Goal: Task Accomplishment & Management: Manage account settings

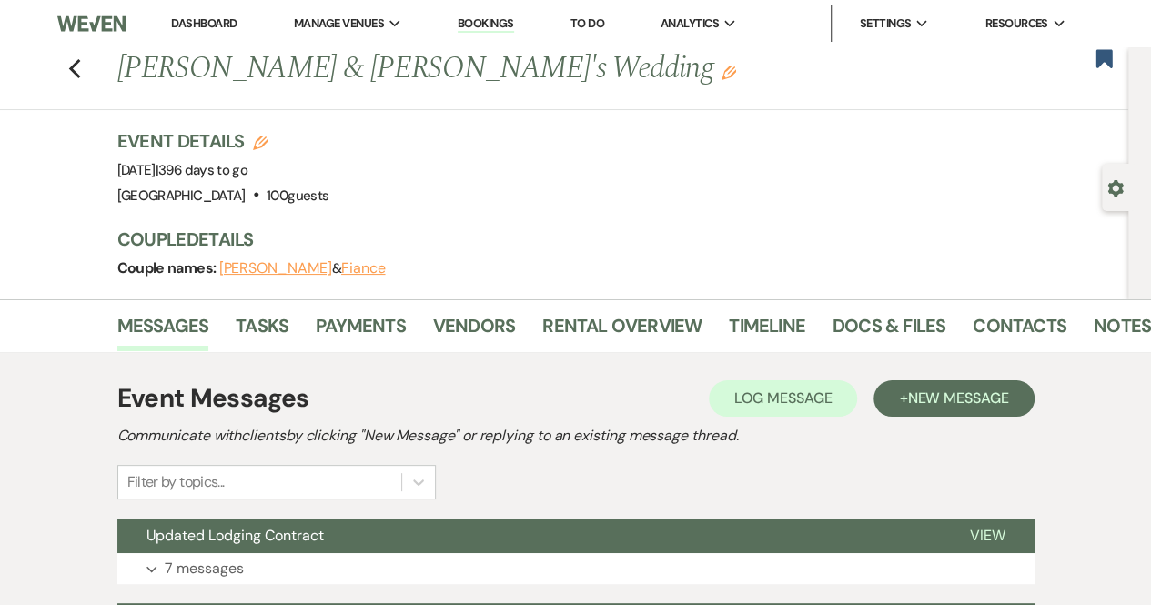
click at [71, 22] on img at bounding box center [90, 24] width 67 height 38
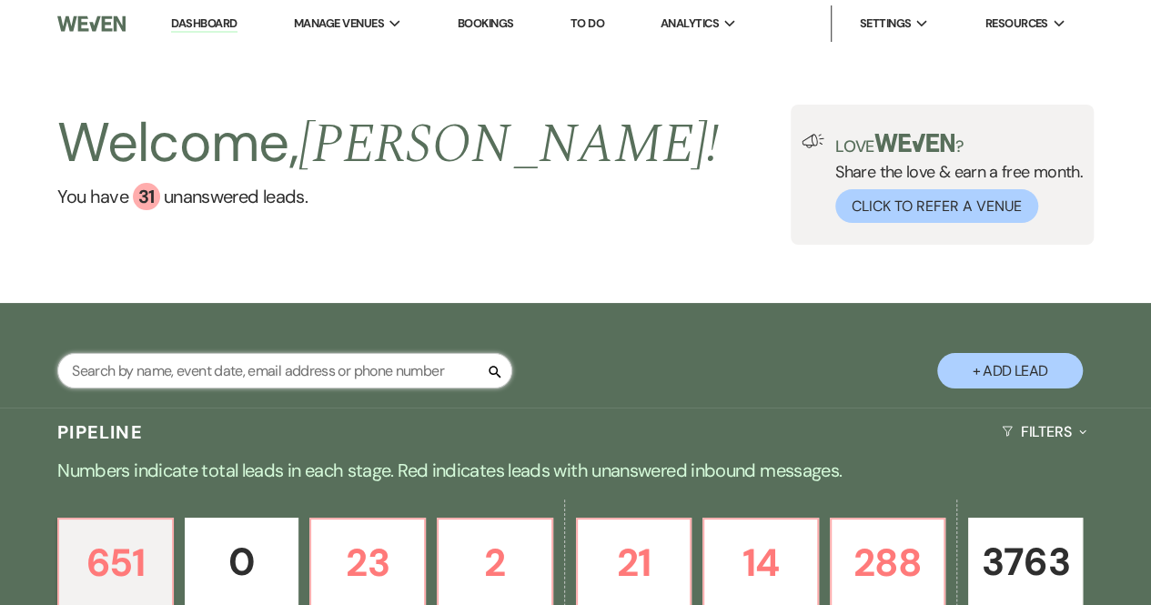
click at [217, 370] on input "text" at bounding box center [284, 370] width 455 height 35
type input "MatthewGl"
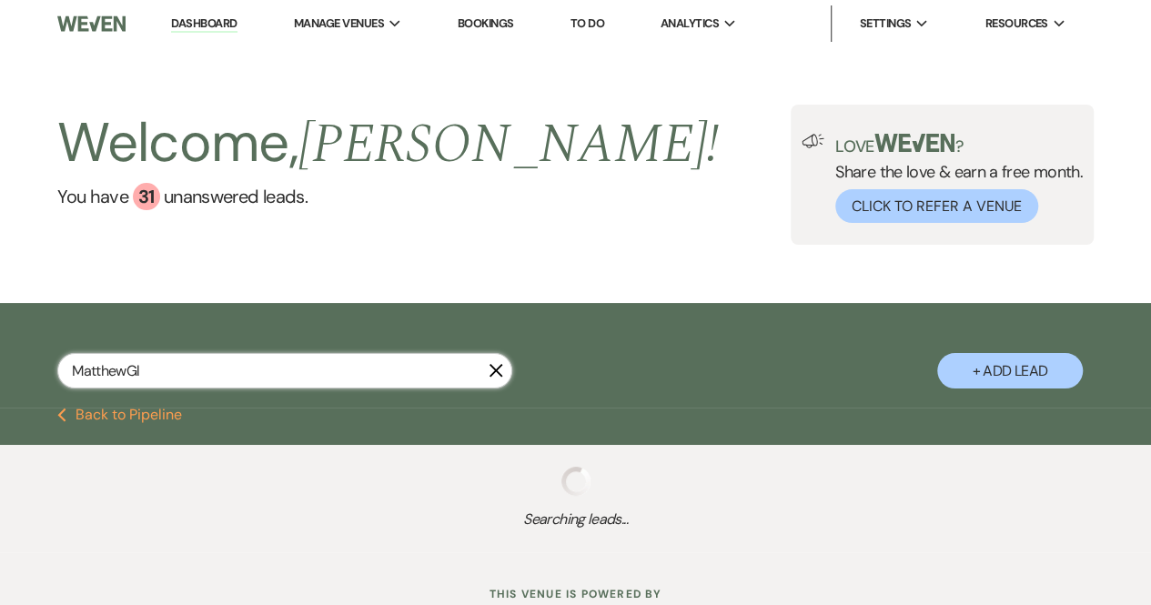
select select "8"
select select "5"
select select "8"
select select "5"
select select "8"
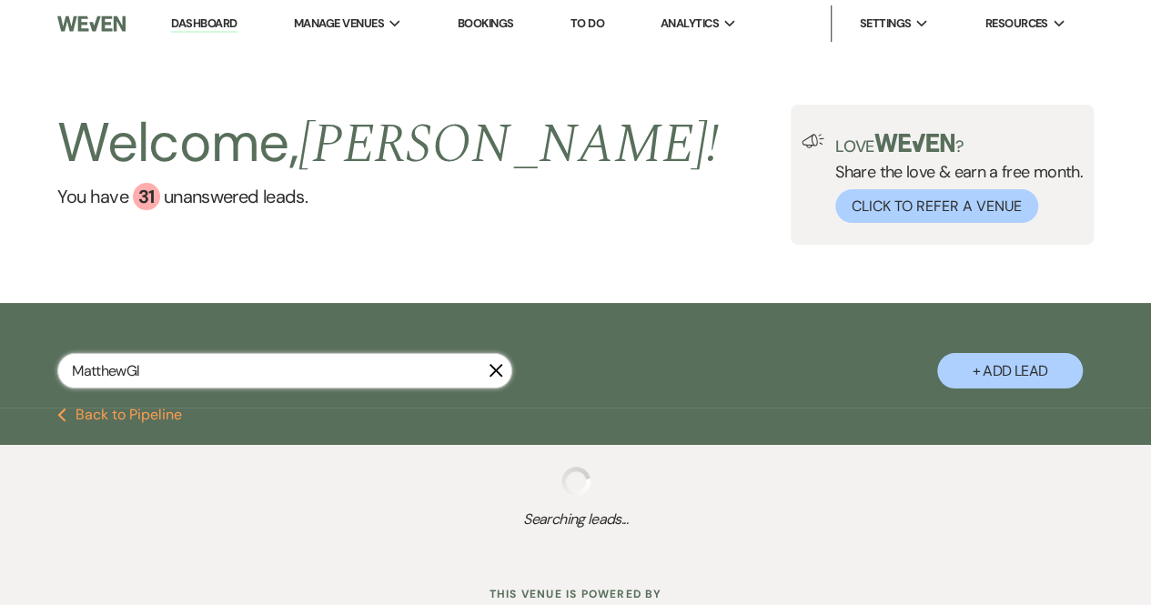
select select "8"
select select "5"
select select "8"
select select "5"
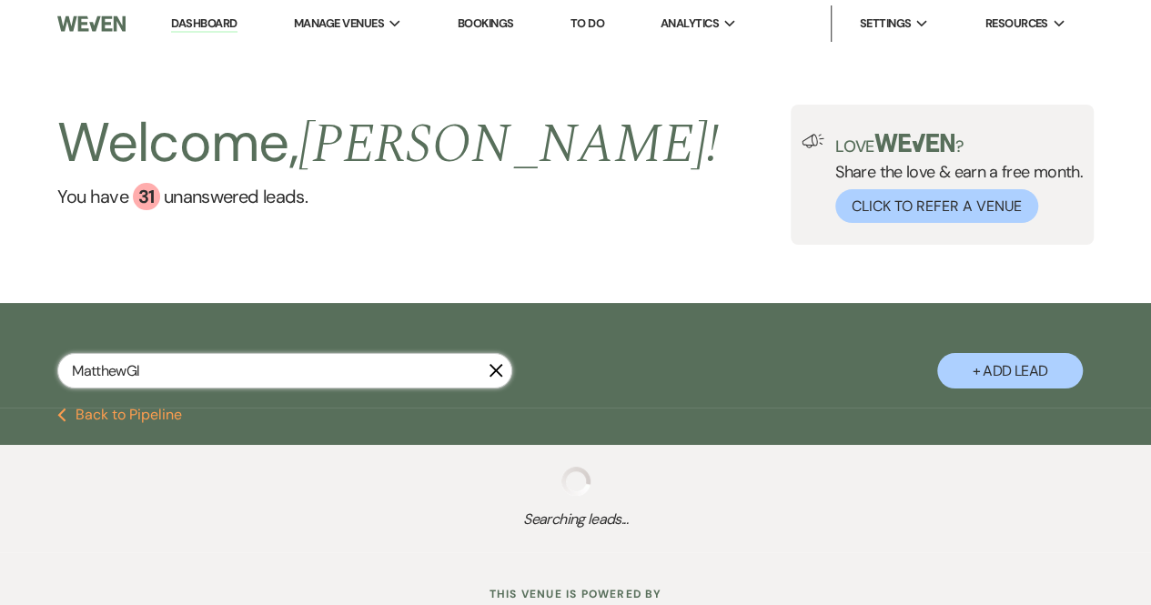
select select "8"
select select "5"
select select "8"
select select "4"
select select "8"
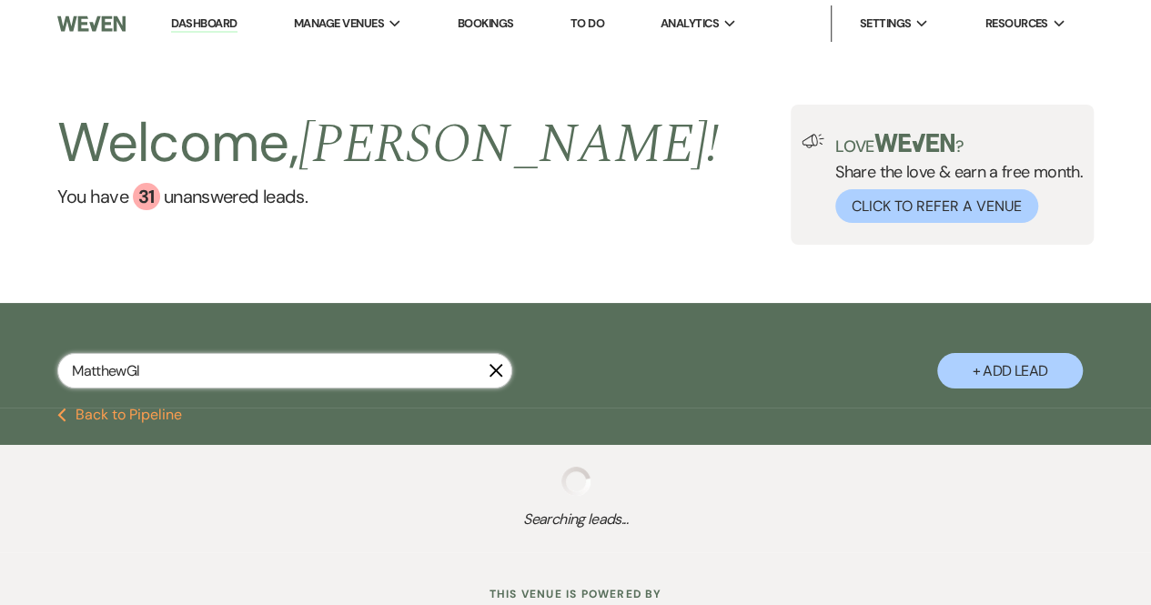
select select "5"
select select "8"
select select "5"
select select "8"
select select "5"
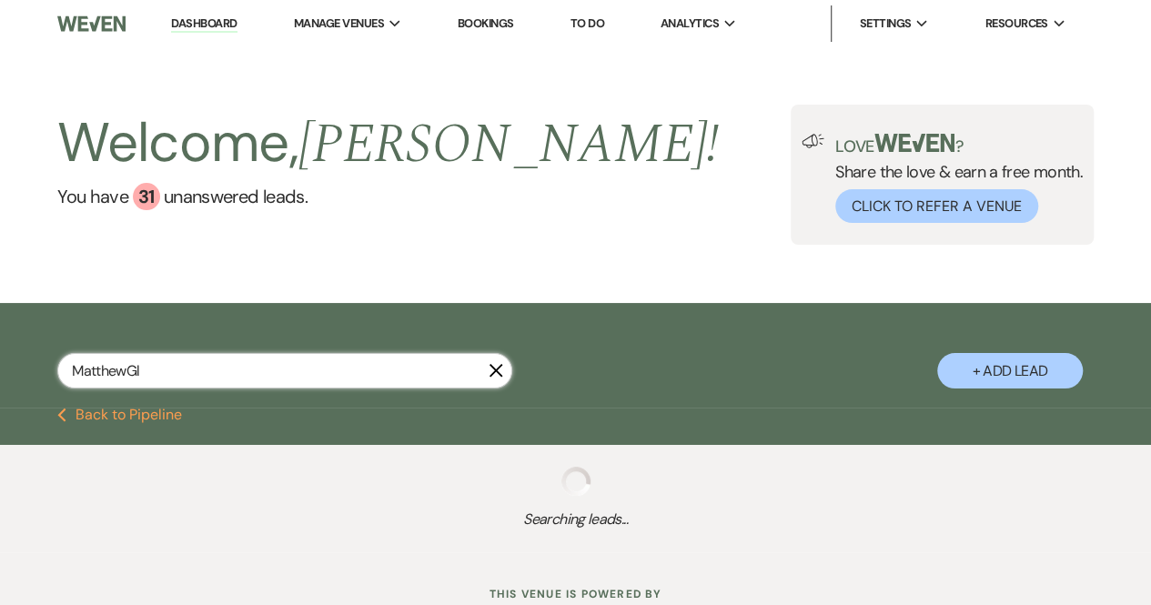
select select "8"
select select "5"
select select "8"
select select "5"
select select "8"
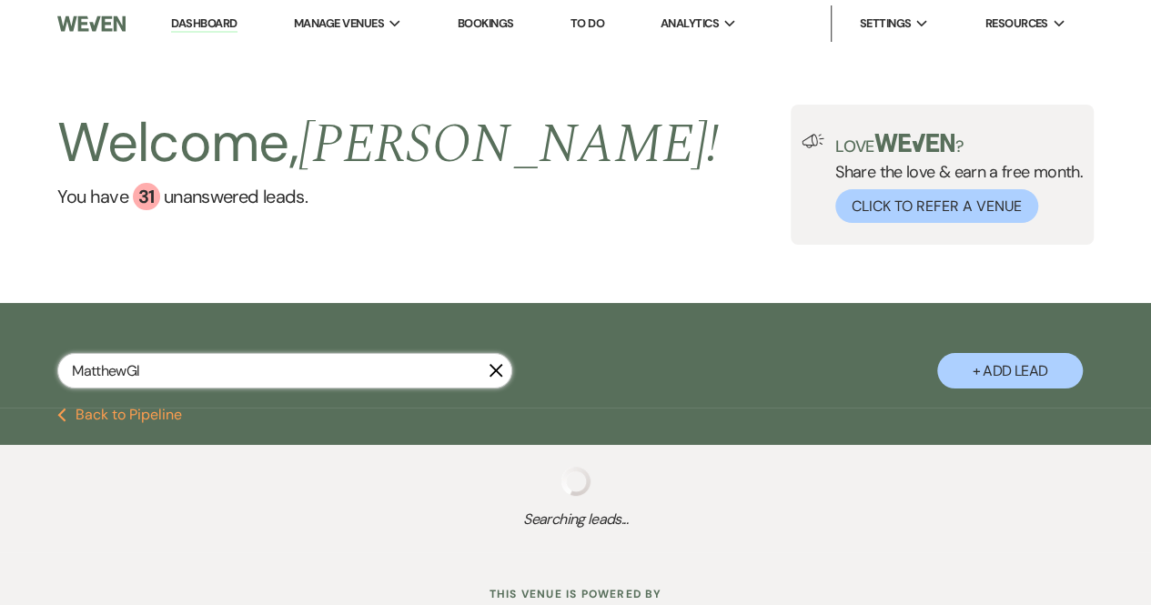
select select "8"
select select "5"
select select "8"
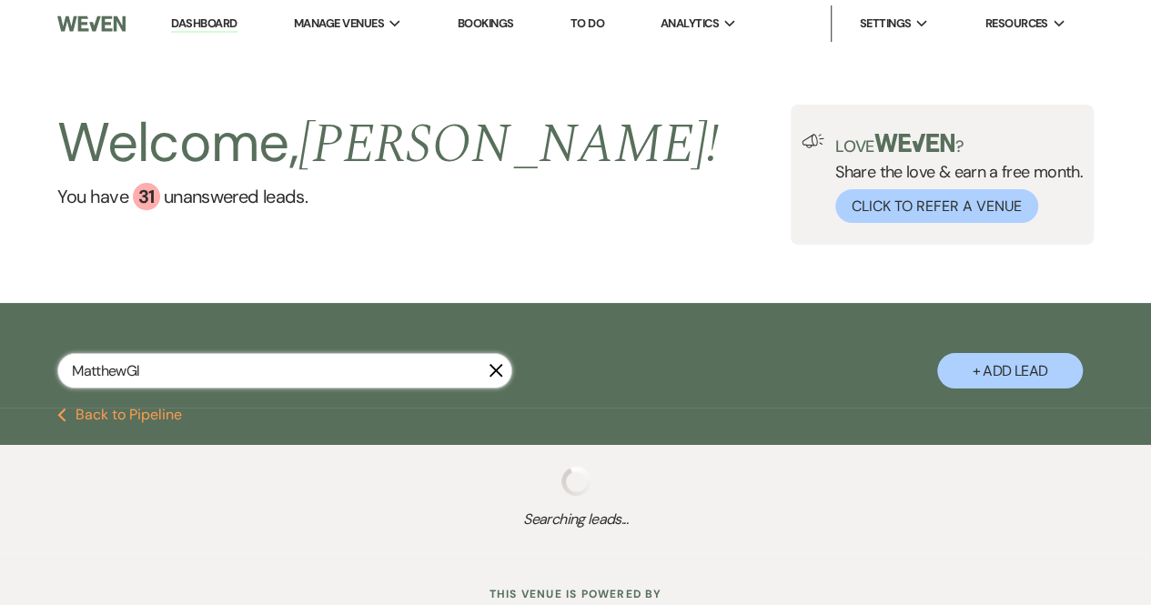
select select "6"
select select "8"
select select "5"
select select "8"
select select "6"
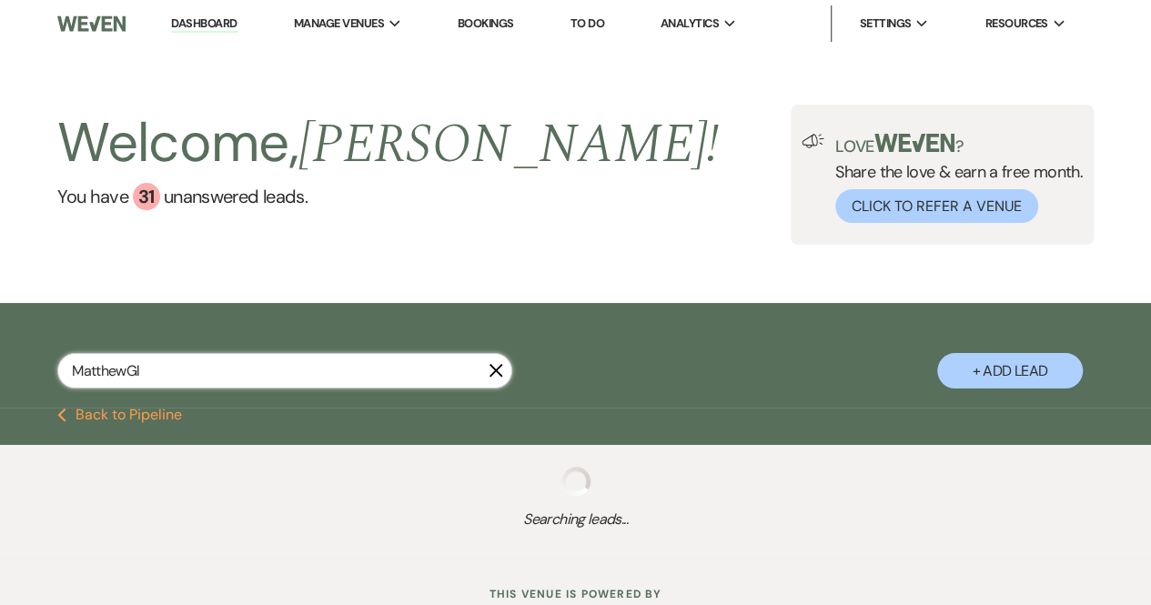
select select "8"
select select "5"
select select "8"
select select "5"
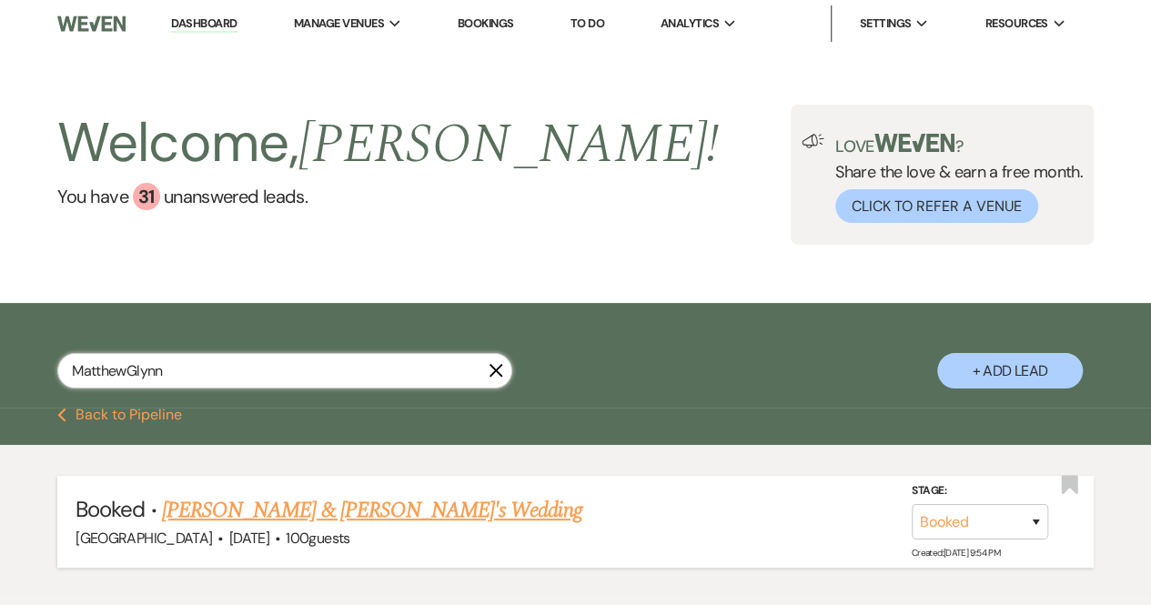
type input "MatthewGlynn"
drag, startPoint x: 355, startPoint y: 509, endPoint x: 338, endPoint y: 505, distance: 16.8
click at [338, 505] on link "[PERSON_NAME] & [PERSON_NAME]'s Wedding" at bounding box center [372, 510] width 420 height 33
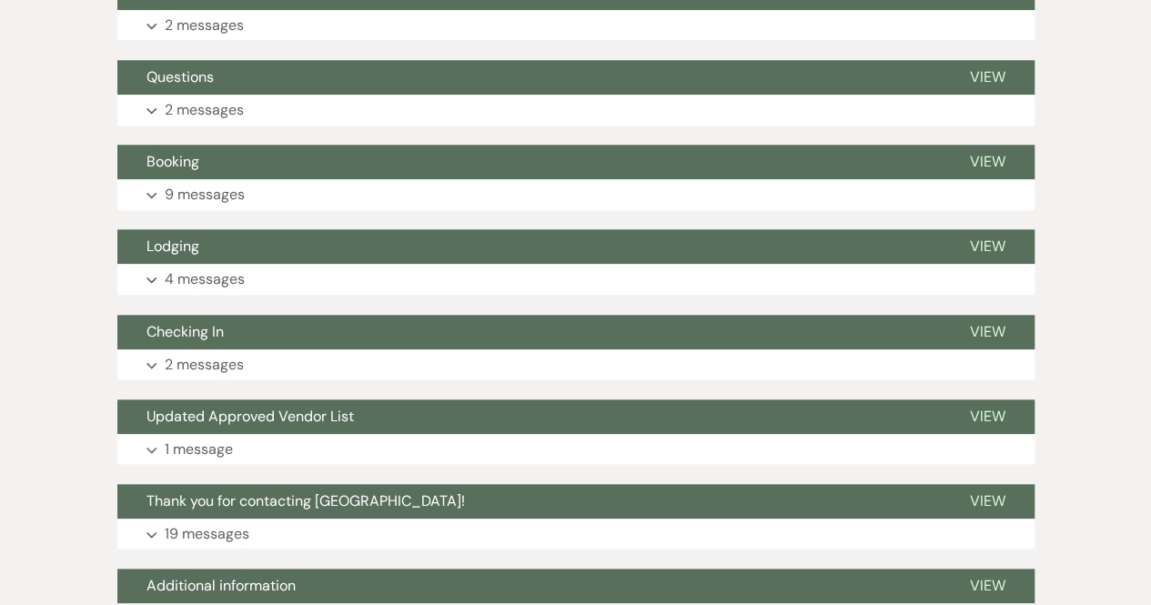
scroll to position [799, 0]
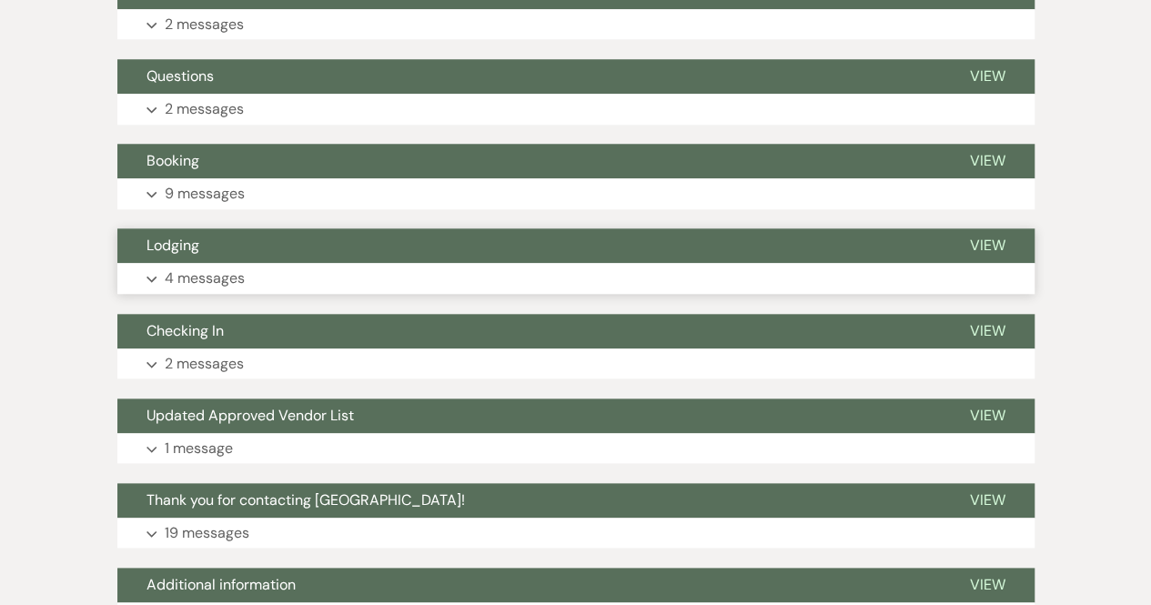
click at [234, 274] on p "4 messages" at bounding box center [205, 279] width 80 height 24
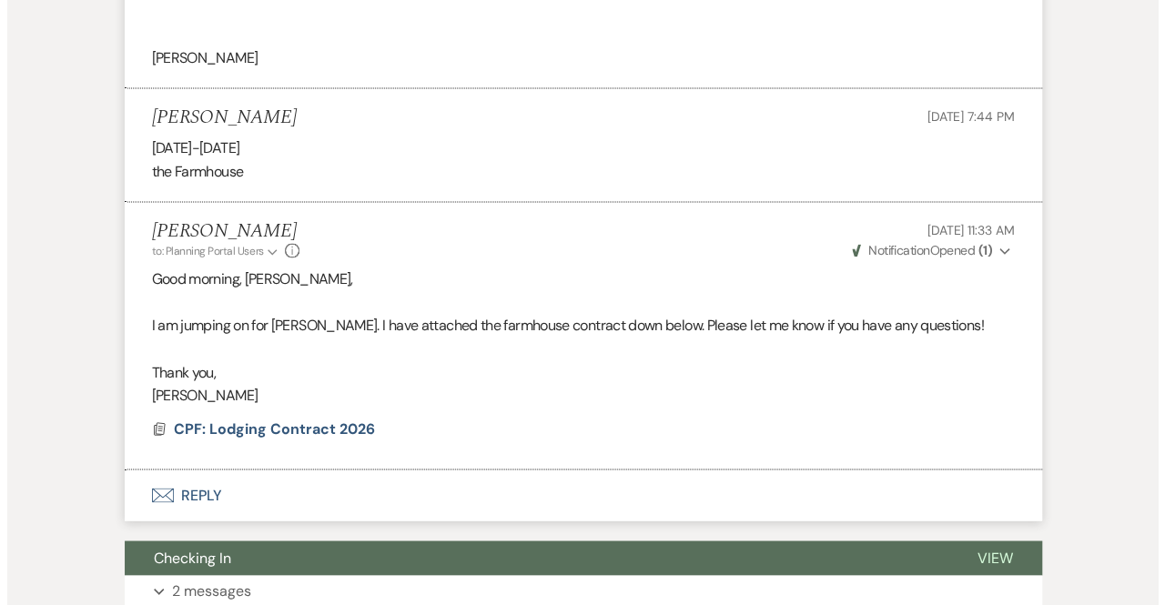
scroll to position [1368, 0]
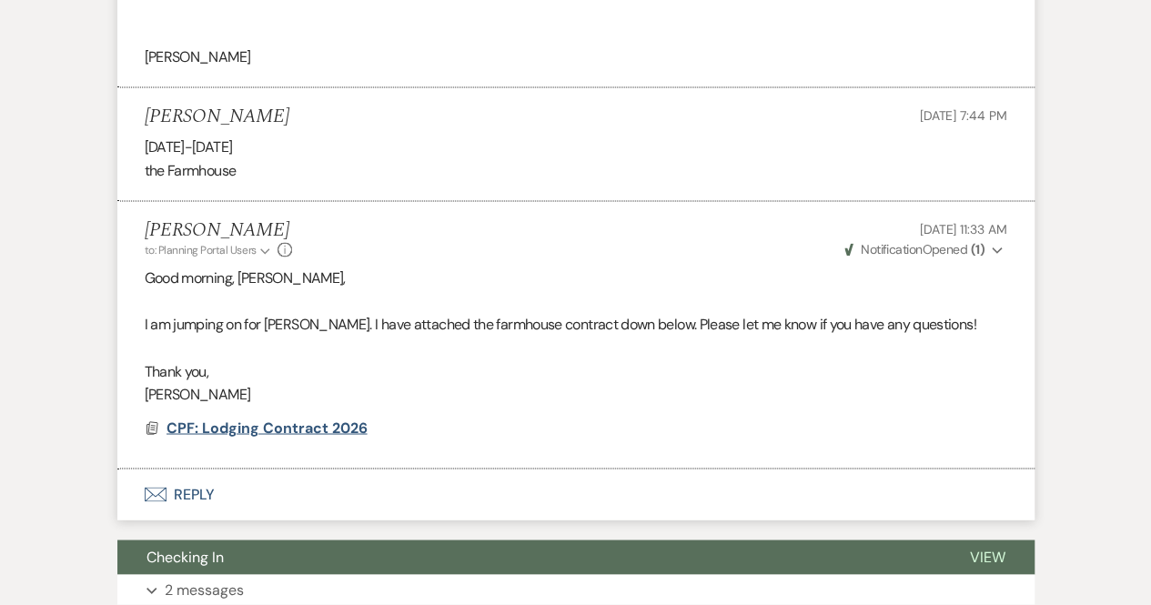
click at [280, 422] on span "CPF: Lodging Contract 2026" at bounding box center [266, 427] width 201 height 19
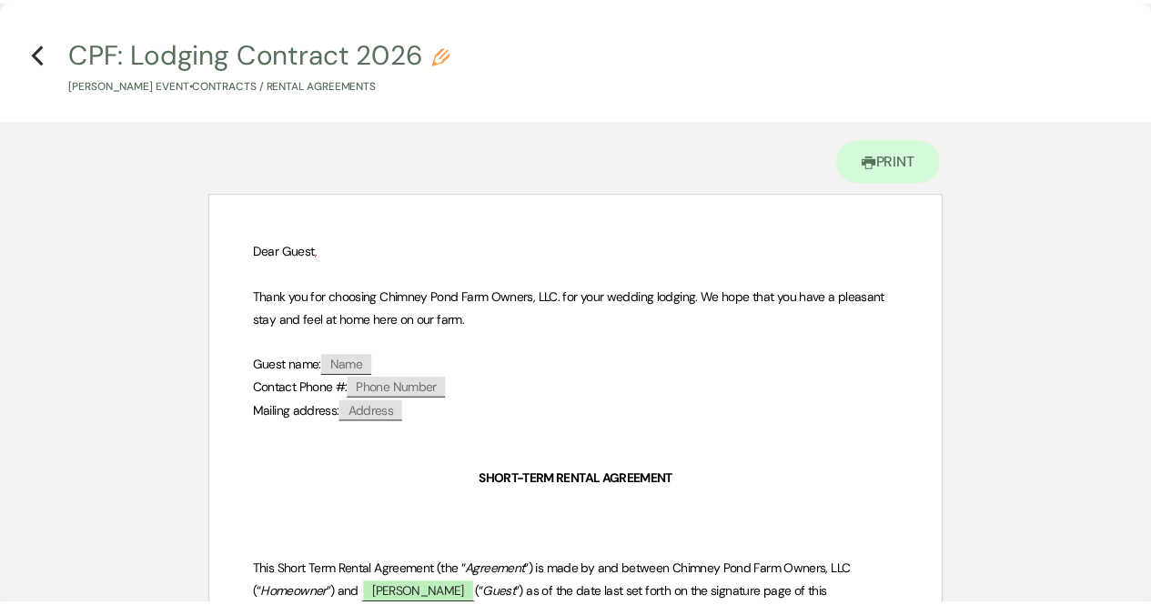
scroll to position [0, 0]
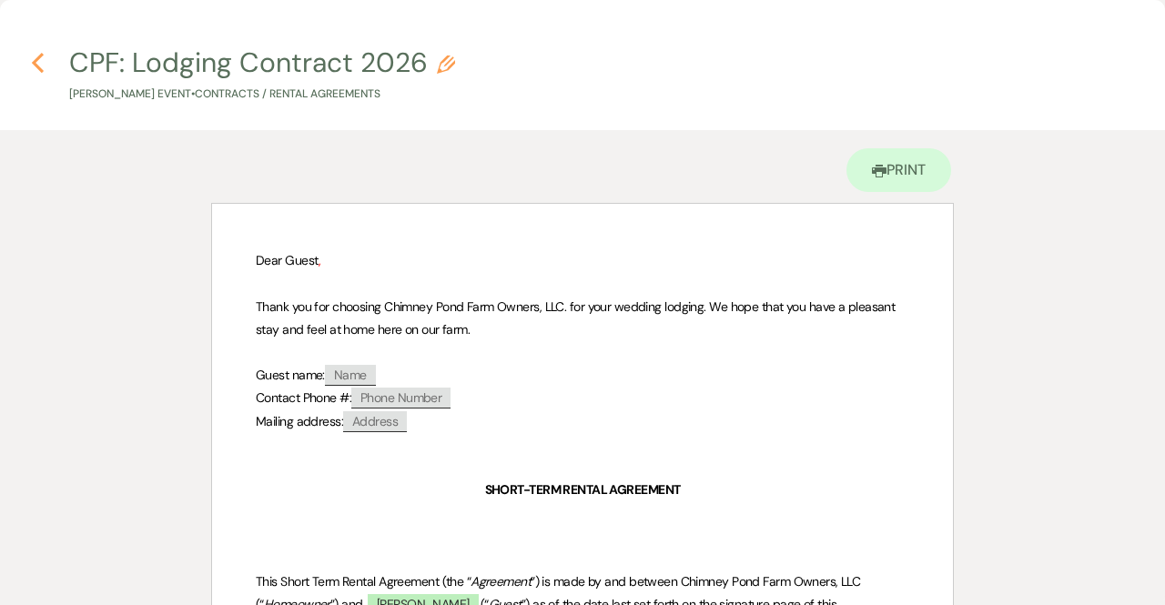
click at [36, 55] on icon "Previous" at bounding box center [38, 63] width 14 height 22
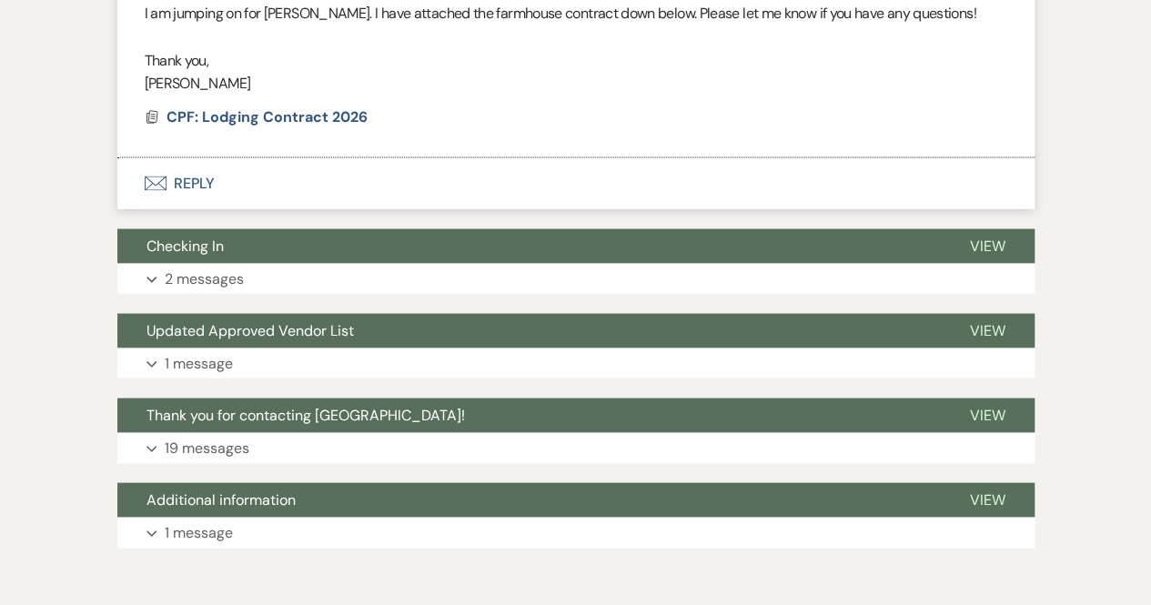
scroll to position [1680, 0]
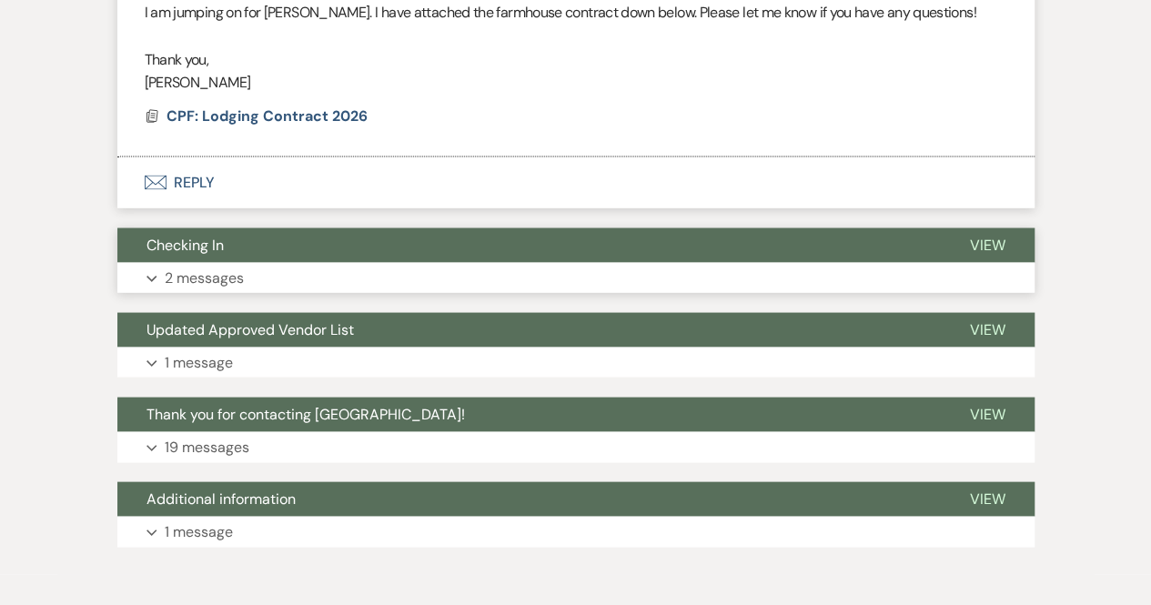
click at [280, 277] on button "Expand 2 messages" at bounding box center [575, 277] width 917 height 31
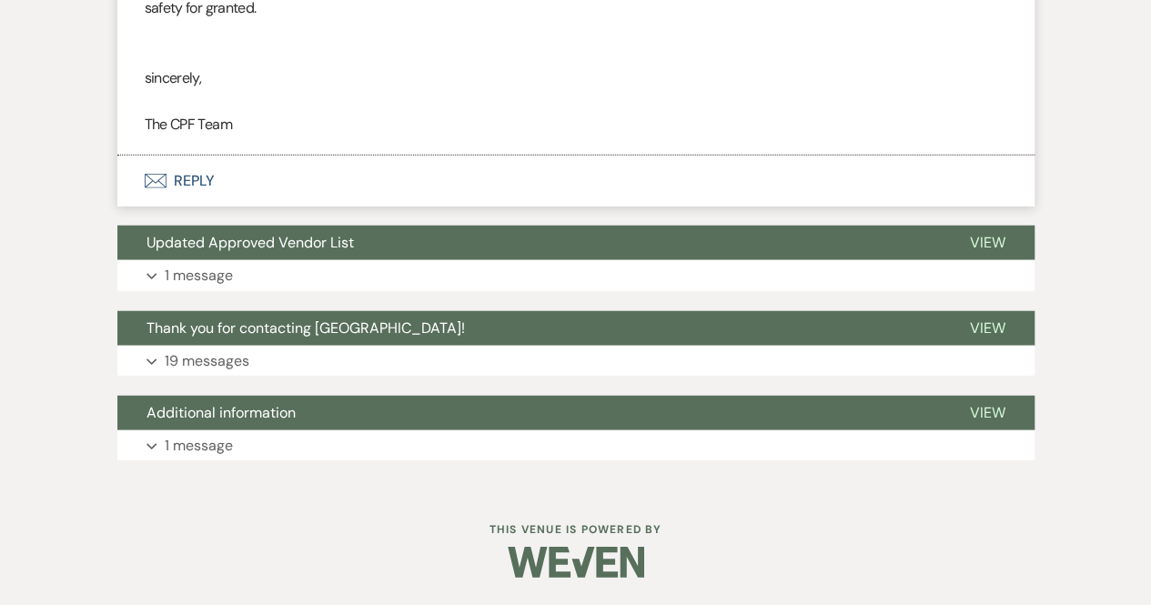
scroll to position [2240, 0]
click at [275, 363] on button "Expand 19 messages" at bounding box center [575, 361] width 917 height 31
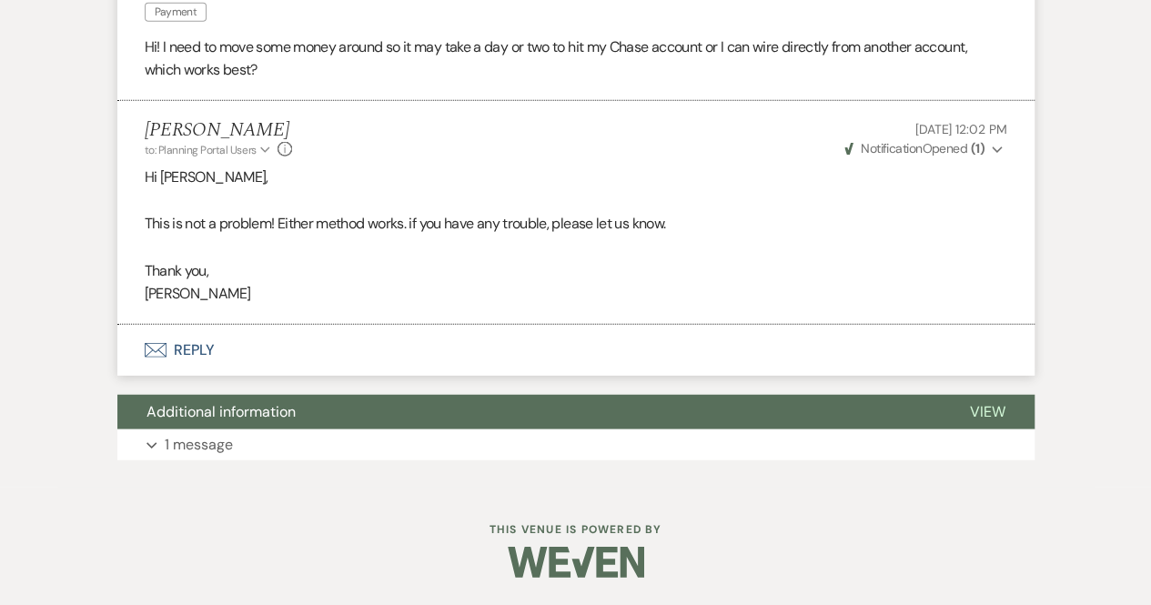
scroll to position [5657, 0]
click at [211, 449] on p "1 message" at bounding box center [199, 445] width 68 height 24
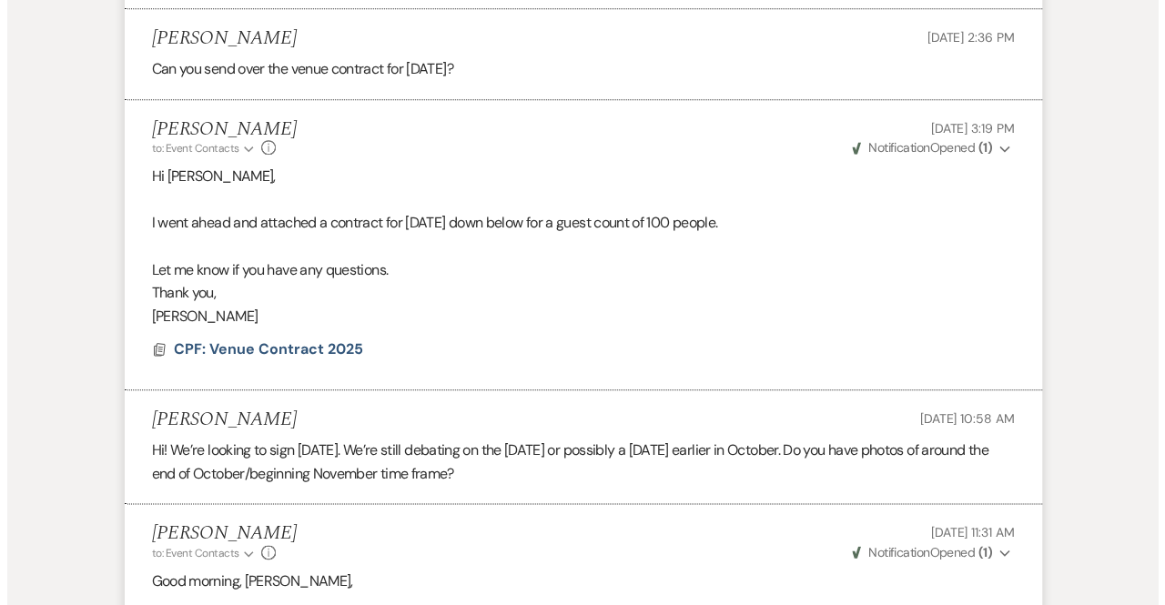
scroll to position [4285, 0]
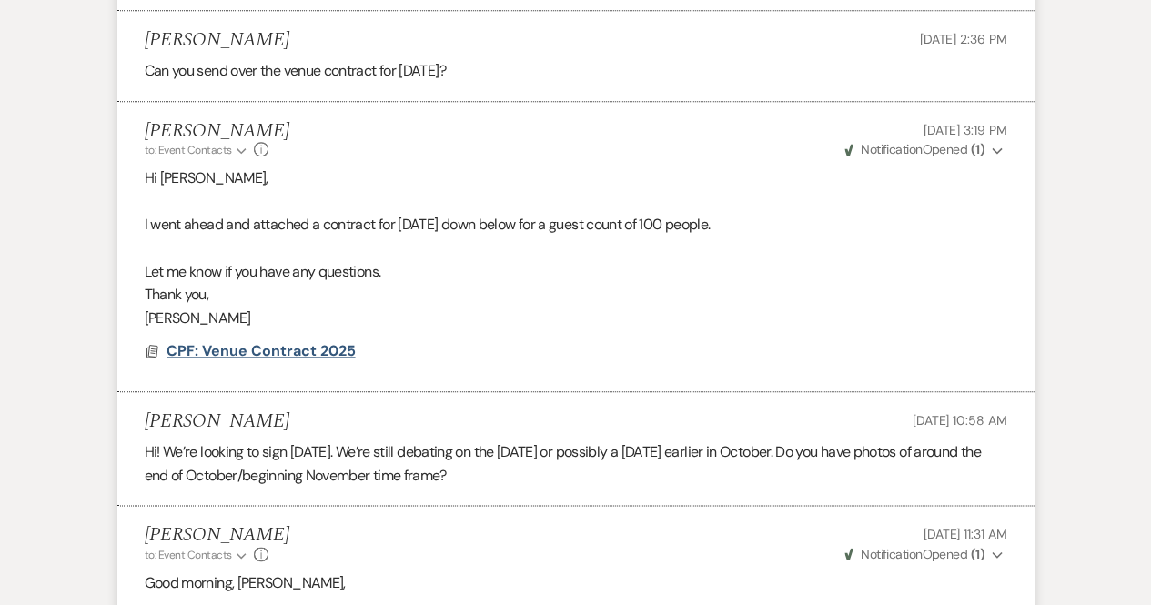
click at [213, 360] on span "CPF: Venue Contract 2025" at bounding box center [260, 350] width 189 height 19
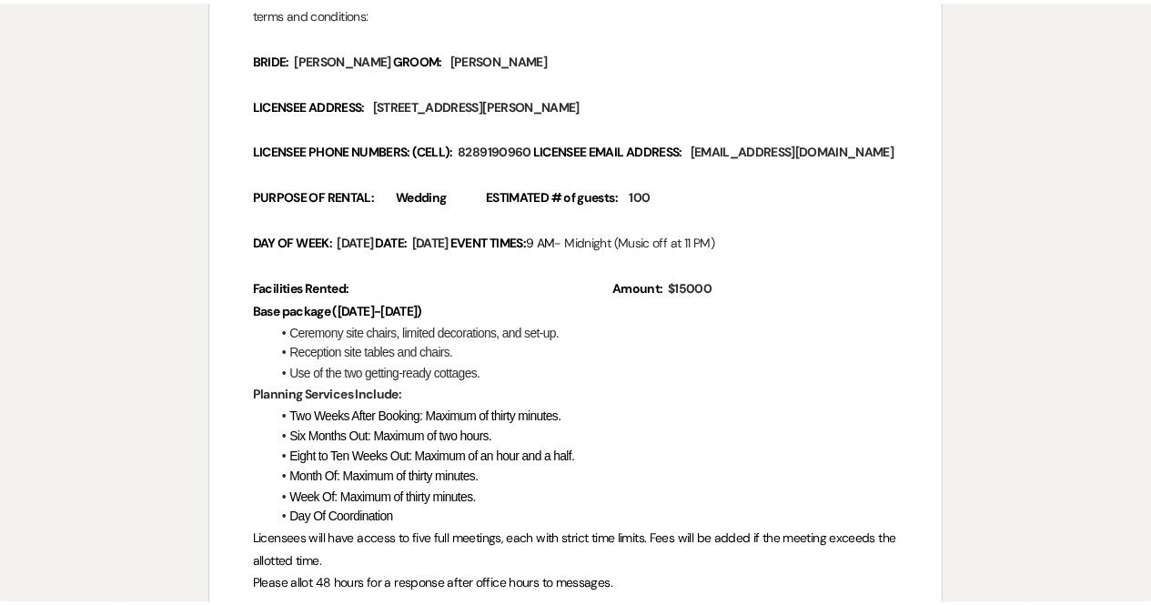
scroll to position [0, 0]
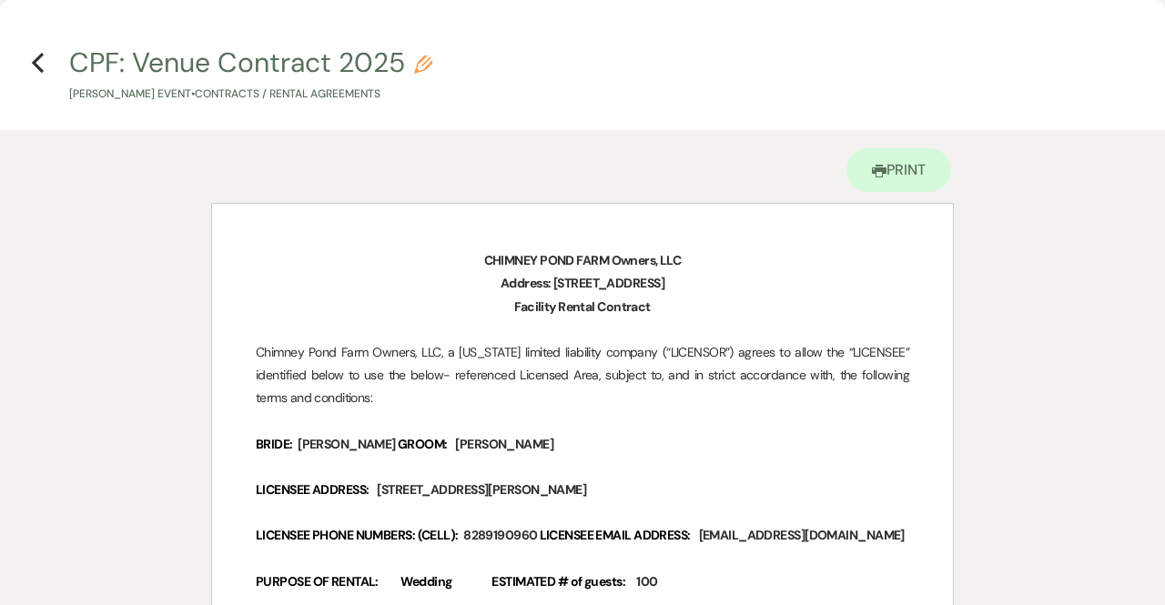
click at [30, 59] on h4 "Previous CPF: Venue Contract 2025 Pencil [PERSON_NAME] Event • Contracts / Rent…" at bounding box center [582, 73] width 1165 height 59
click at [42, 60] on icon "Previous" at bounding box center [38, 63] width 14 height 22
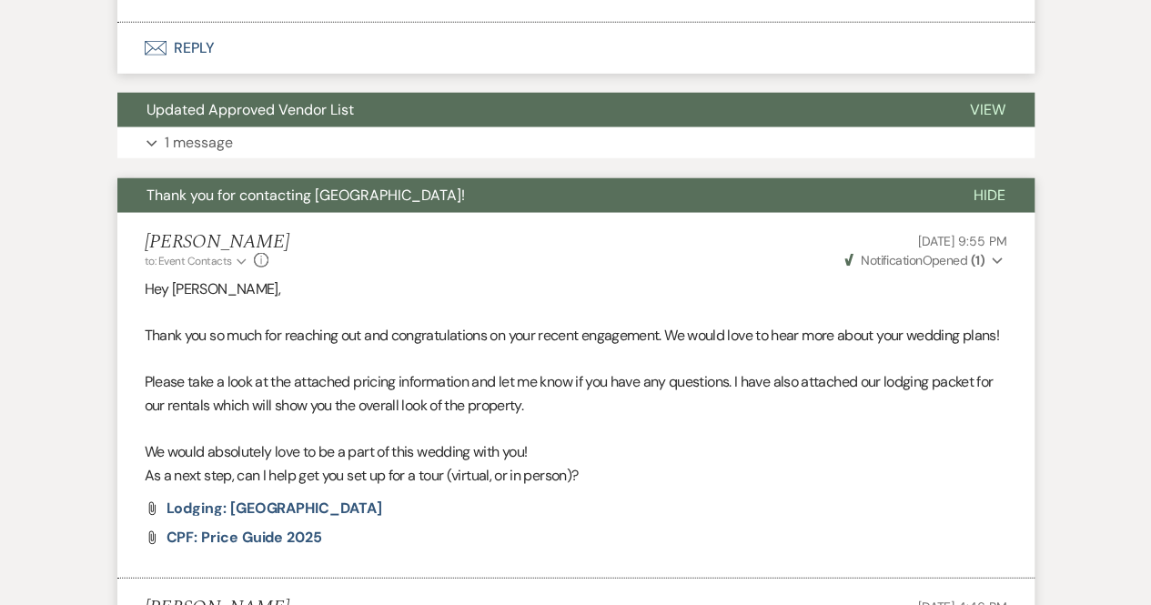
scroll to position [2344, 0]
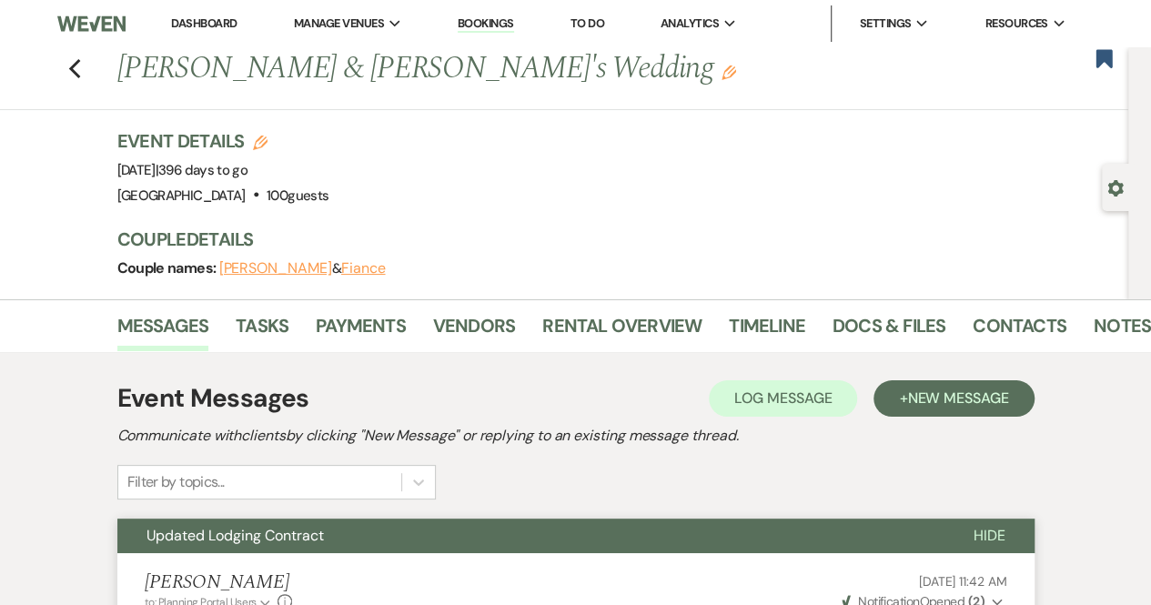
click at [488, 22] on link "Bookings" at bounding box center [486, 23] width 56 height 17
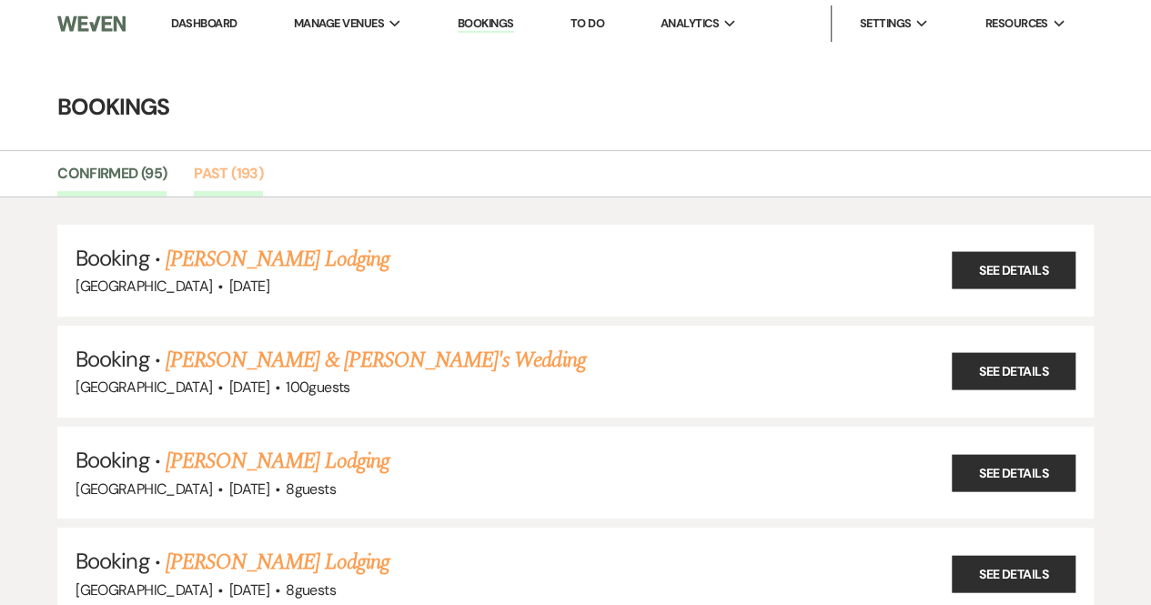
click at [222, 174] on link "Past (193)" at bounding box center [228, 179] width 69 height 35
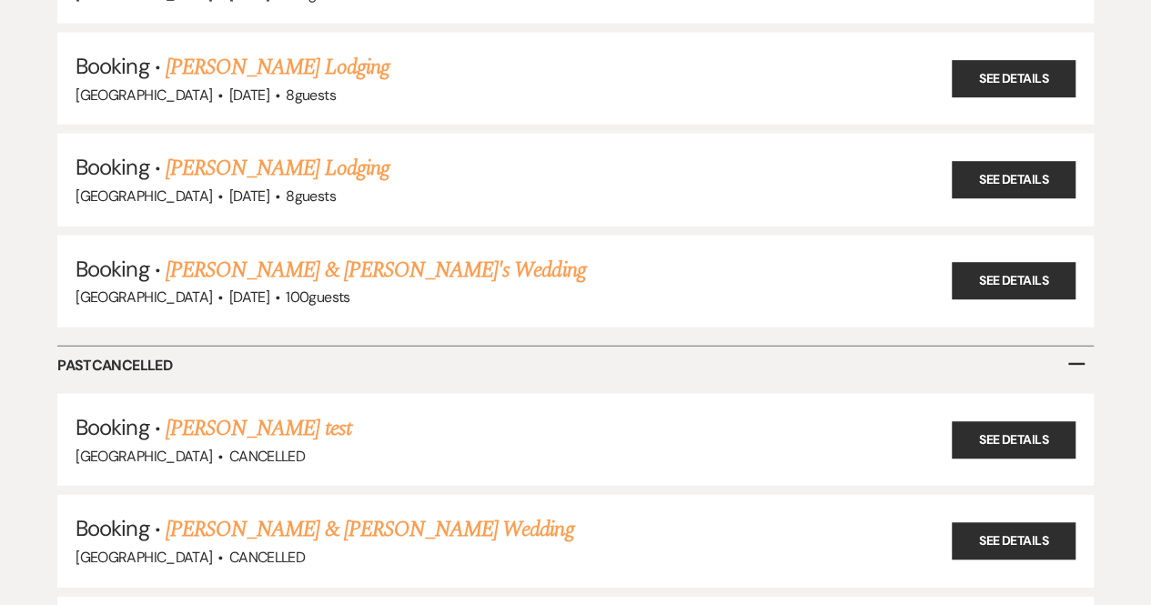
scroll to position [19409, 0]
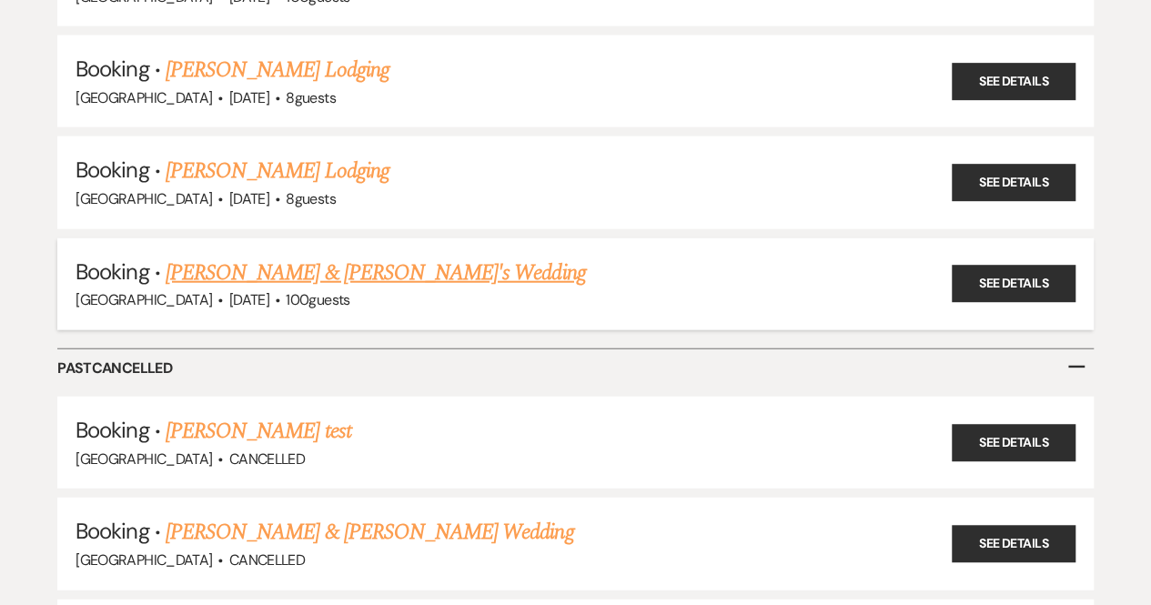
click at [289, 257] on link "Stephen Rigl & Nikki's Wedding" at bounding box center [376, 273] width 420 height 33
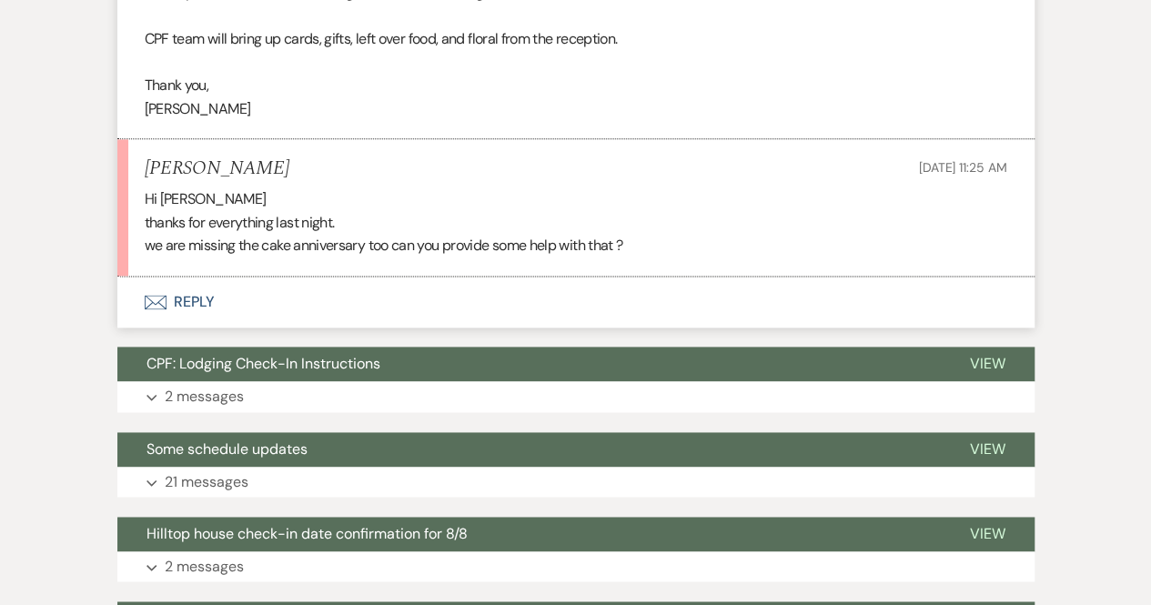
scroll to position [1147, 0]
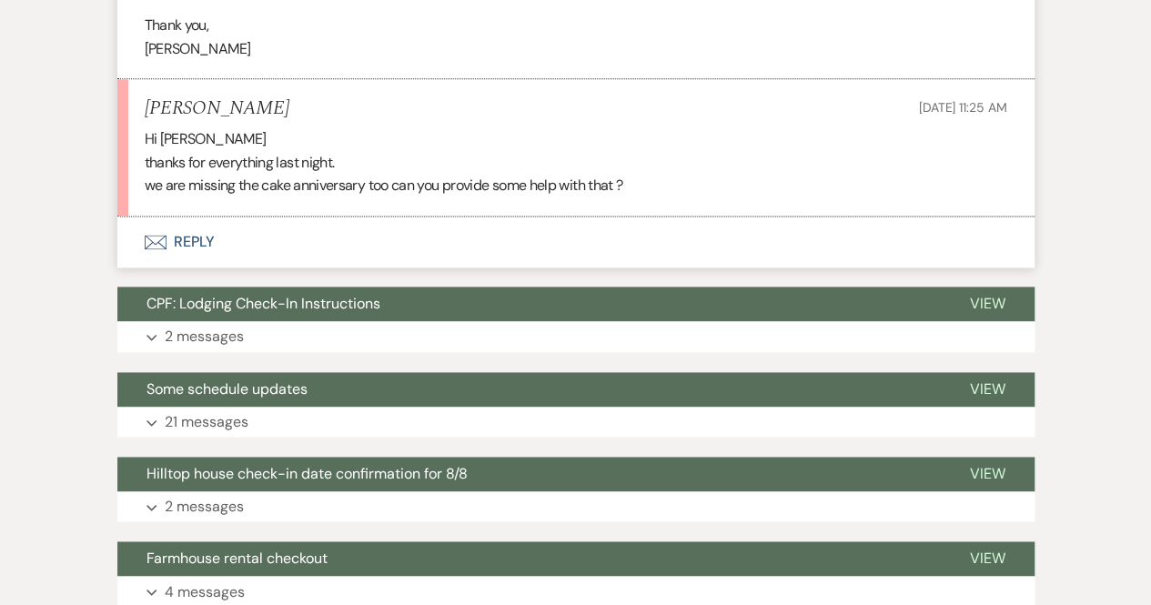
click at [419, 99] on div "Stephen Rigl Aug 10, 2025, 11:25 AM" at bounding box center [576, 108] width 863 height 23
